Goal: Transaction & Acquisition: Purchase product/service

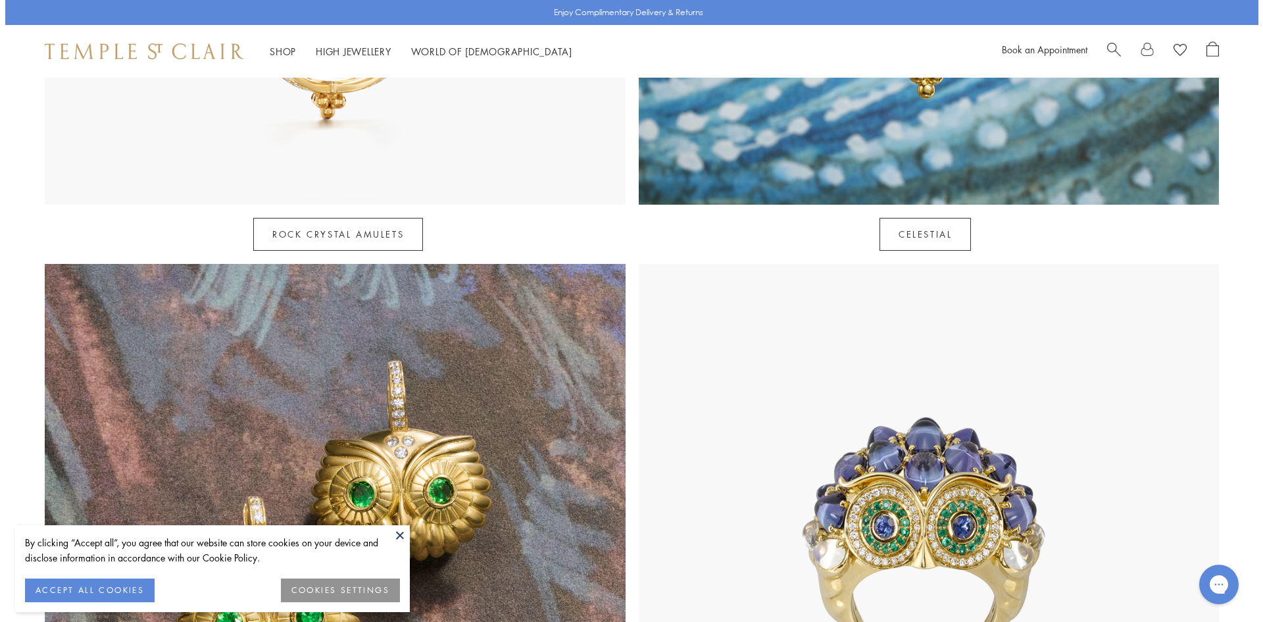
scroll to position [1382, 0]
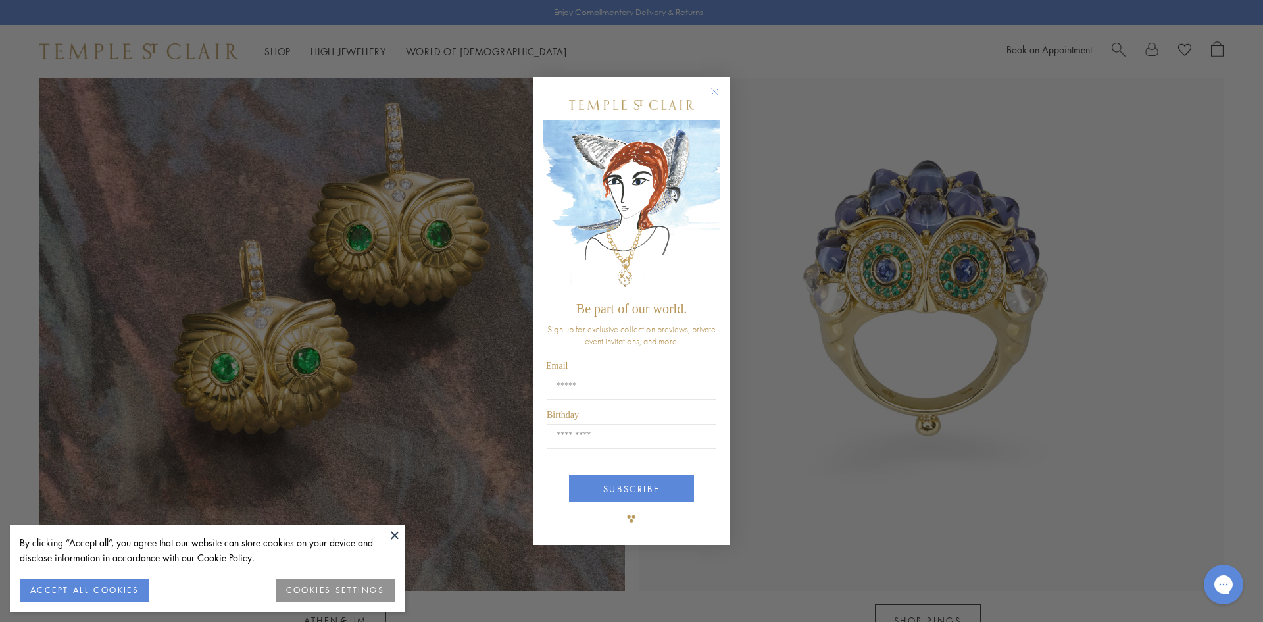
click at [715, 92] on circle "Close dialog" at bounding box center [715, 92] width 16 height 16
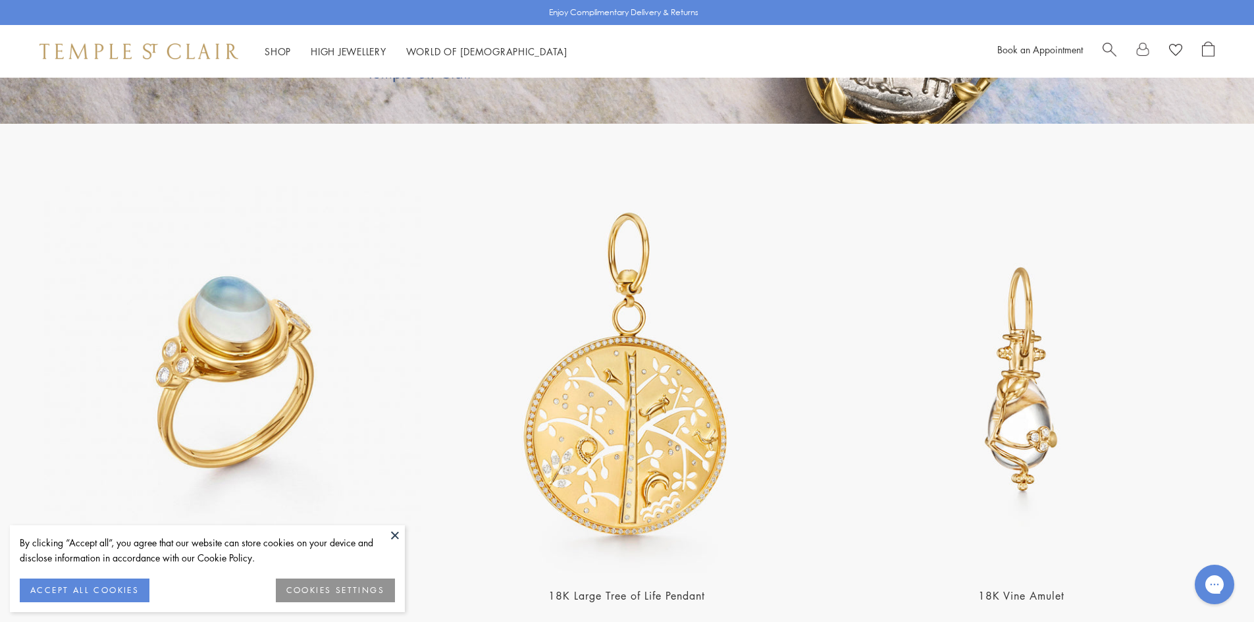
scroll to position [3085, 0]
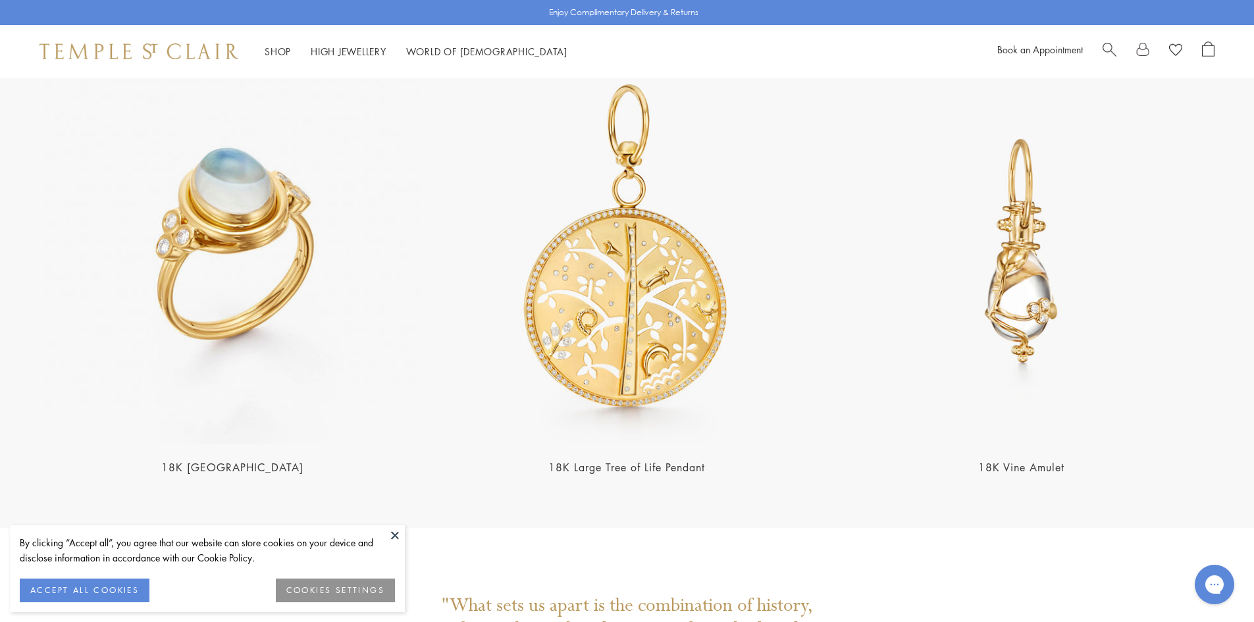
click at [241, 205] on img at bounding box center [232, 251] width 386 height 386
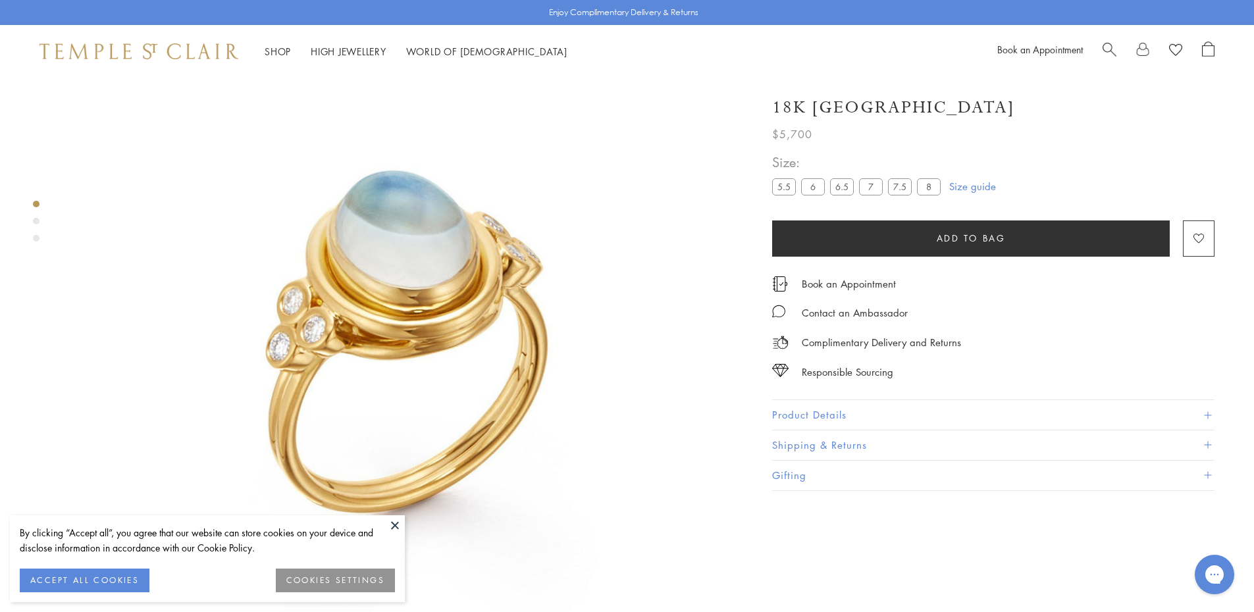
scroll to position [143, 0]
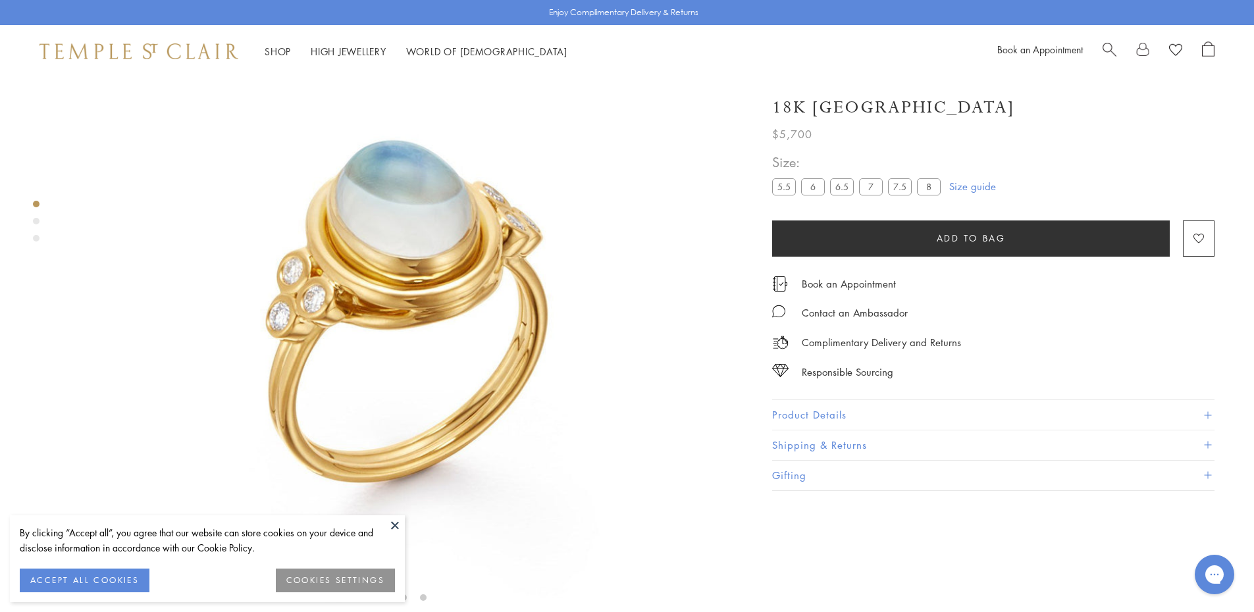
click at [426, 226] on img at bounding box center [403, 271] width 674 height 674
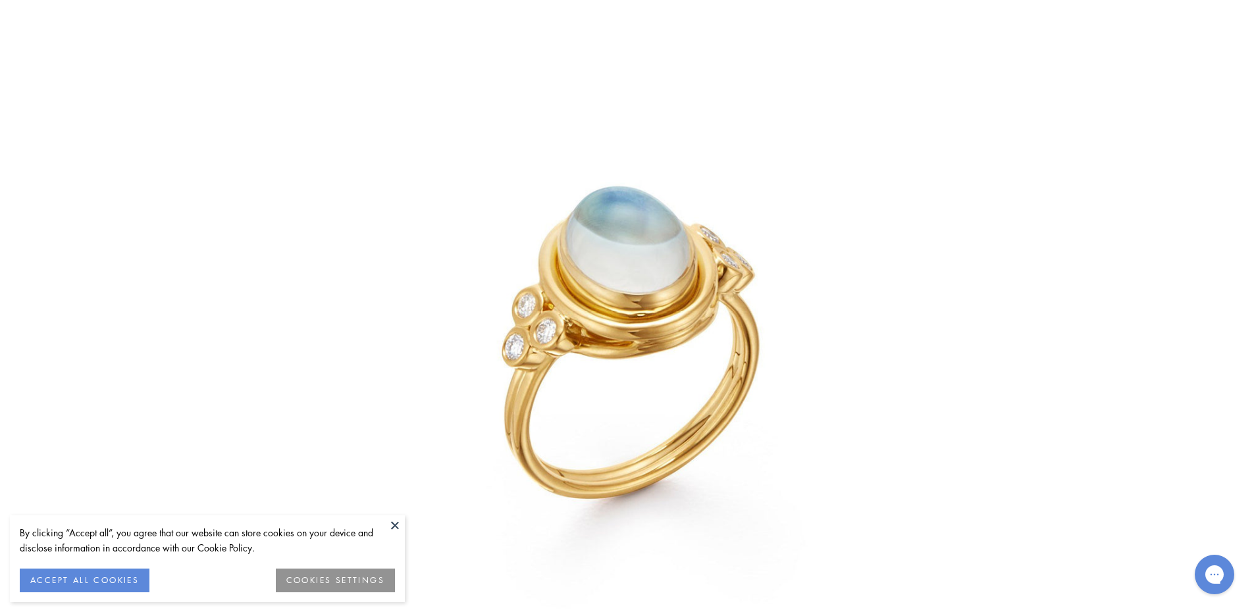
click at [426, 222] on img at bounding box center [627, 306] width 616 height 616
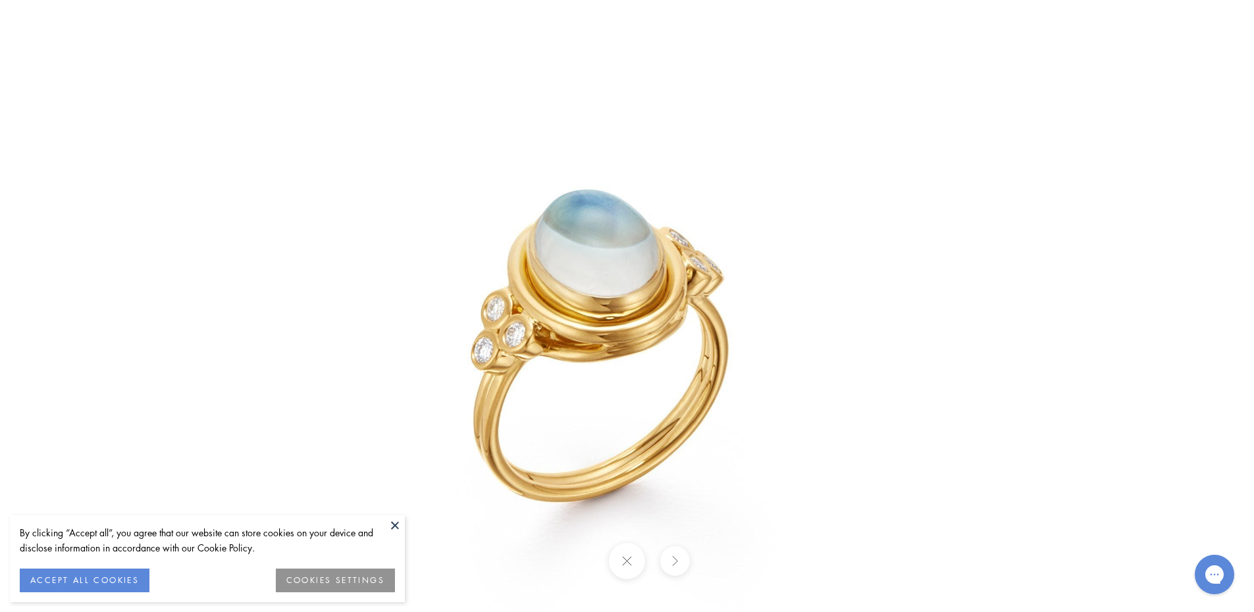
drag, startPoint x: 671, startPoint y: 238, endPoint x: 557, endPoint y: 247, distance: 114.2
click at [557, 247] on img at bounding box center [596, 309] width 616 height 616
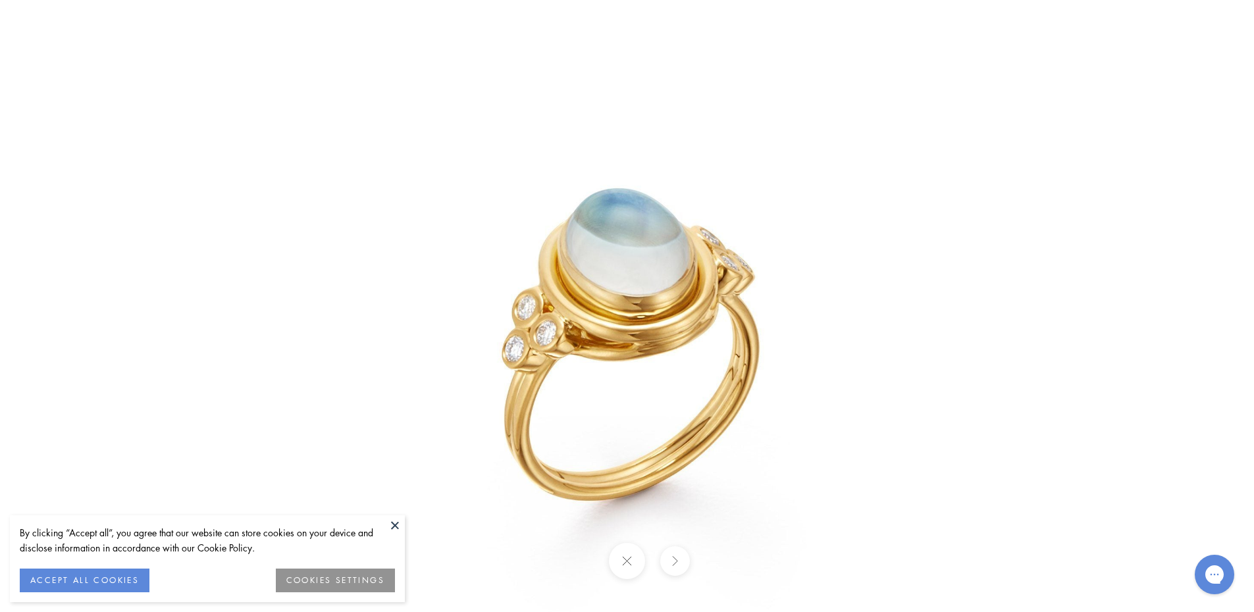
click at [679, 560] on button at bounding box center [675, 561] width 30 height 30
